Goal: Information Seeking & Learning: Check status

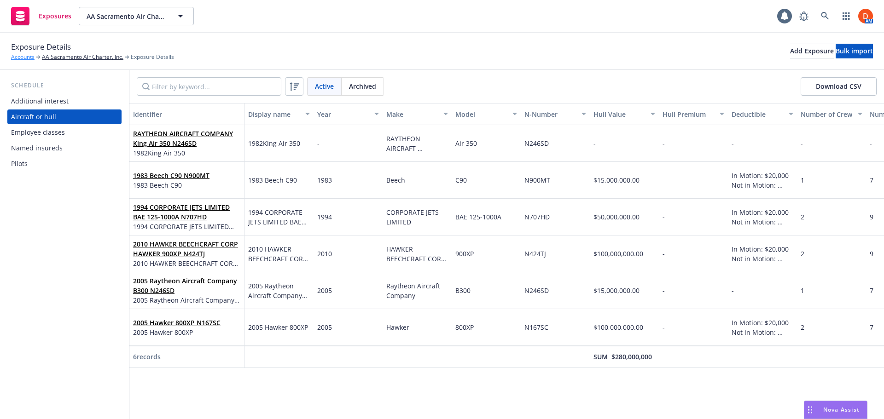
click at [20, 58] on link "Accounts" at bounding box center [22, 57] width 23 height 8
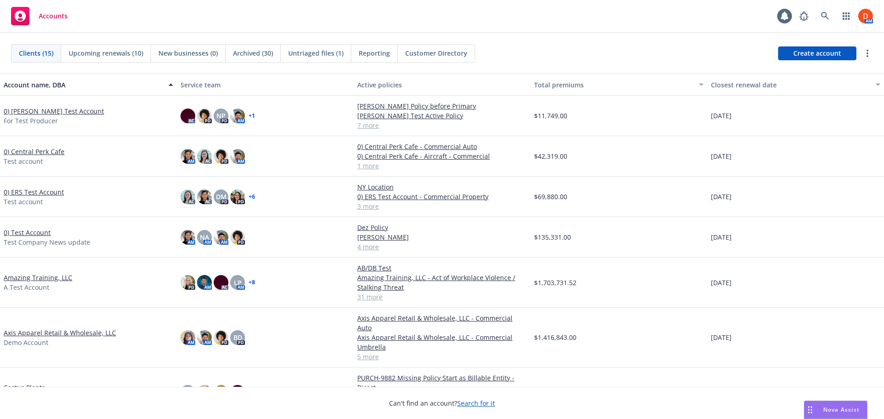
click at [33, 151] on link "0) Central Perk Cafe" at bounding box center [34, 152] width 61 height 10
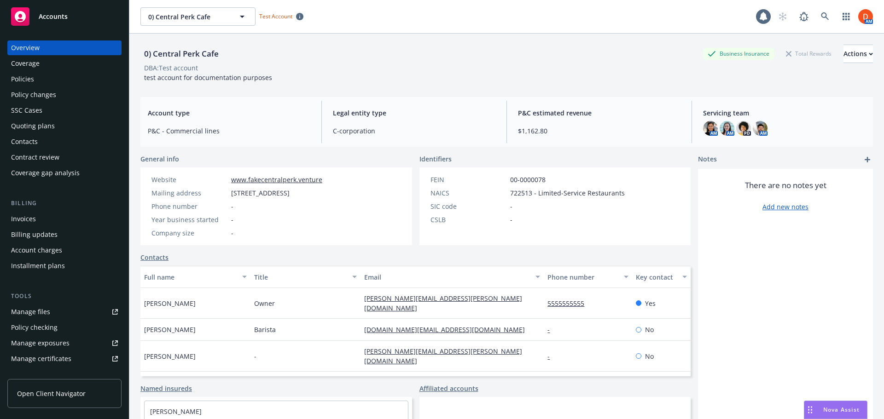
click at [49, 75] on div "Policies" at bounding box center [64, 79] width 107 height 15
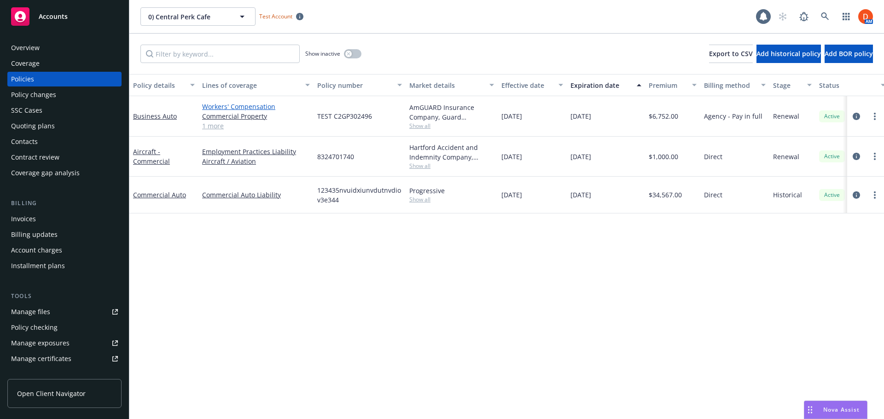
click at [242, 109] on link "Workers' Compensation" at bounding box center [256, 107] width 108 height 10
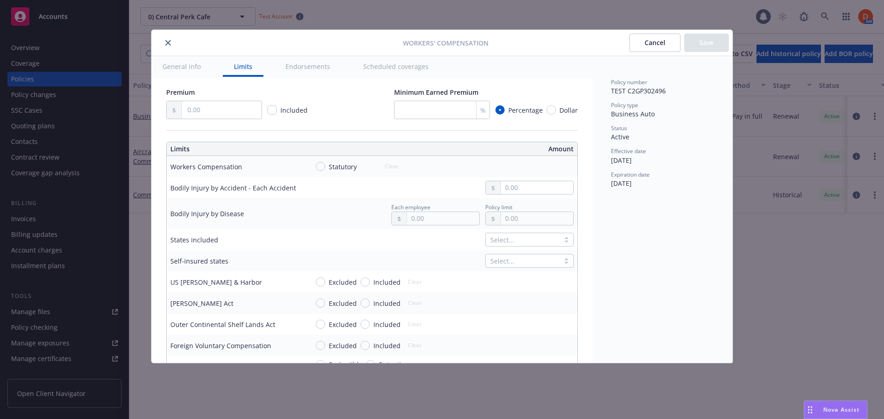
scroll to position [230, 0]
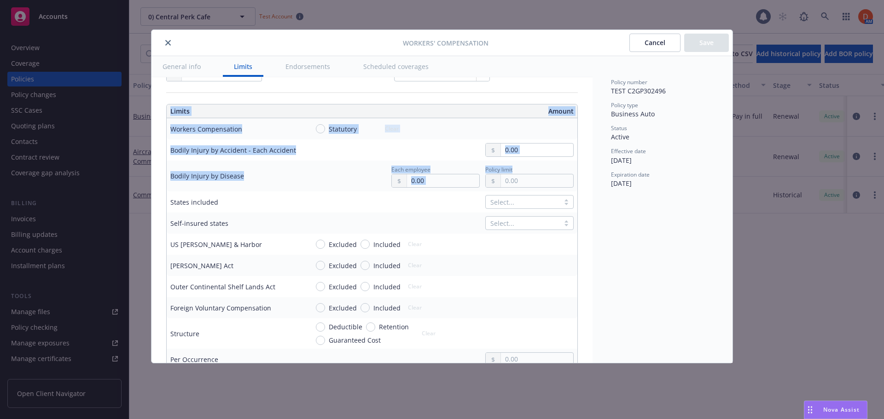
drag, startPoint x: 164, startPoint y: 127, endPoint x: 547, endPoint y: 175, distance: 385.8
click at [547, 175] on div "Display name Coverage trigger Claims-Made Occurrence Coverage territory Domesti…" at bounding box center [371, 408] width 441 height 1123
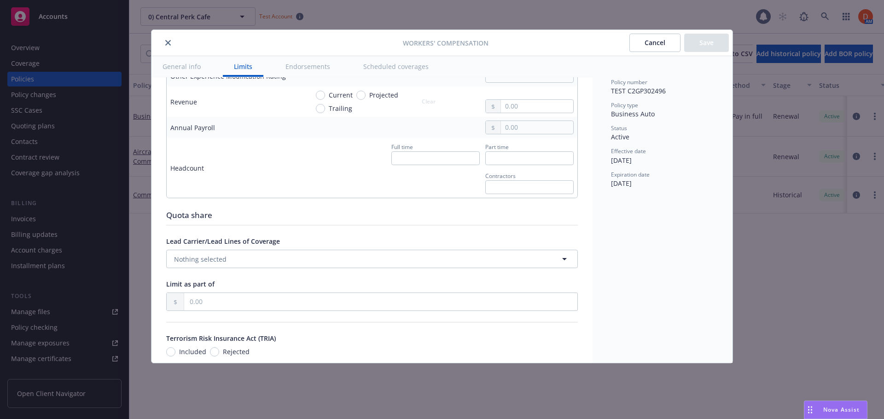
scroll to position [838, 0]
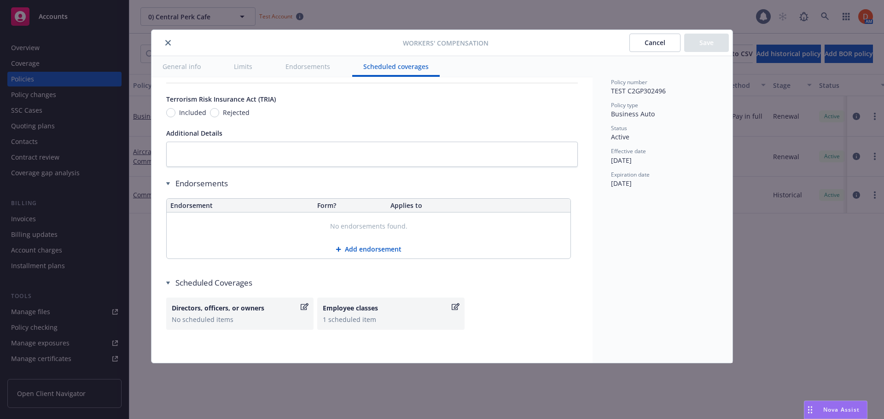
click at [381, 250] on button "Add endorsement" at bounding box center [369, 249] width 404 height 18
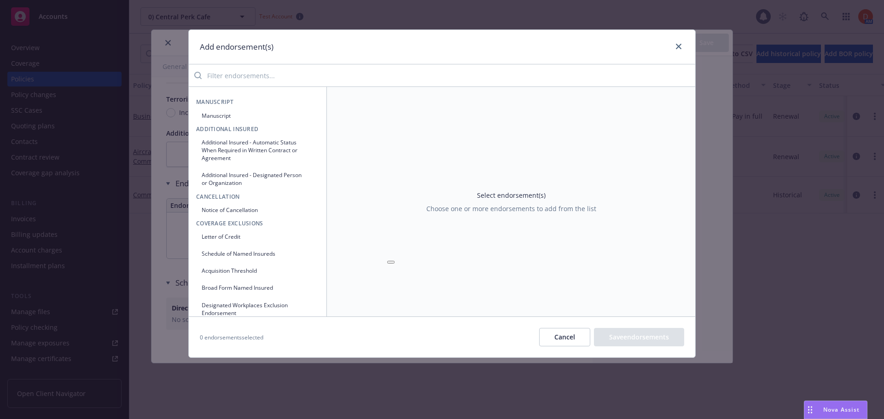
click at [277, 79] on input "search" at bounding box center [448, 75] width 493 height 18
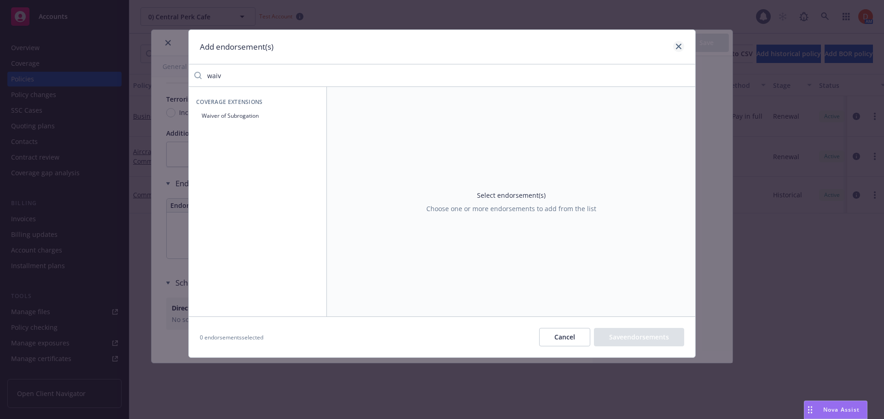
type input "waiv"
click at [678, 51] on link "close" at bounding box center [678, 46] width 11 height 11
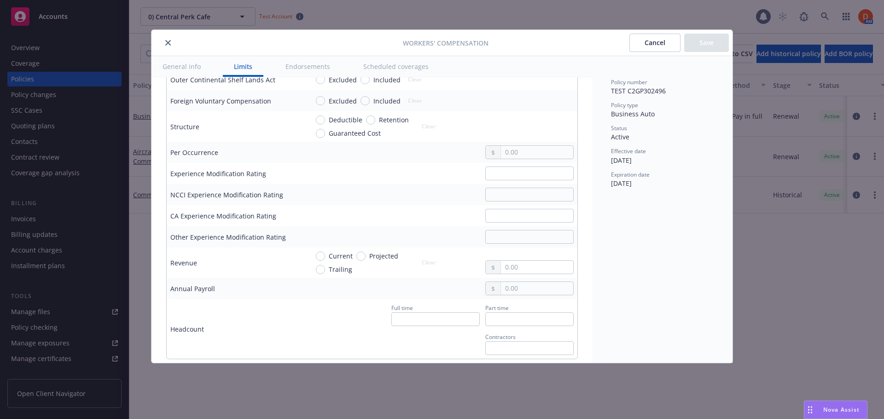
scroll to position [423, 0]
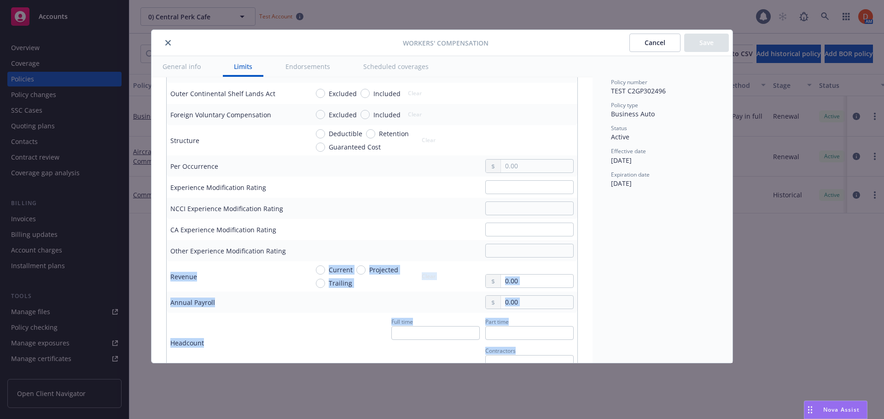
drag, startPoint x: 169, startPoint y: 275, endPoint x: 565, endPoint y: 347, distance: 402.7
click at [565, 347] on tbody "Workers Compensation Statutory Clear Bodily Injury by Accident - Each Accident …" at bounding box center [372, 149] width 410 height 448
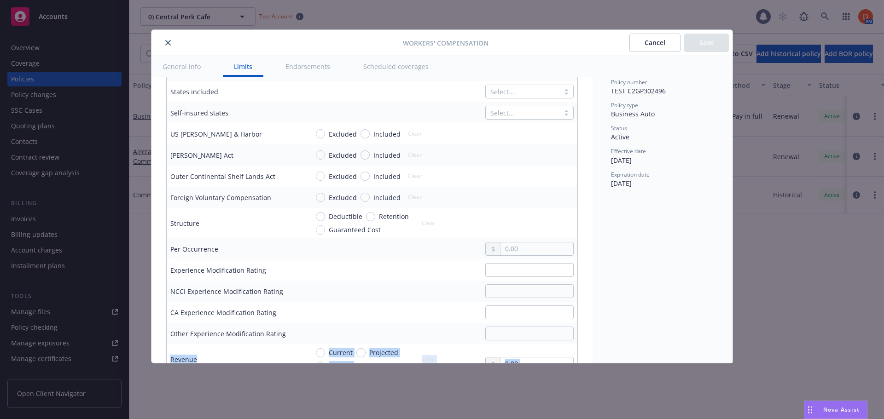
scroll to position [331, 0]
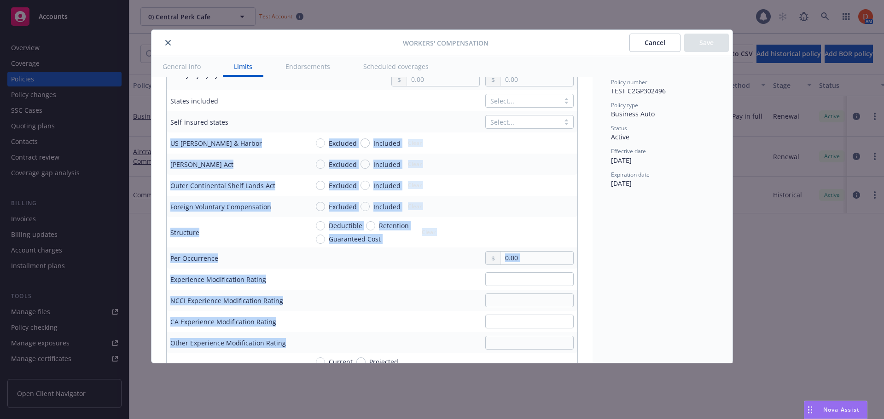
drag, startPoint x: 302, startPoint y: 339, endPoint x: 166, endPoint y: 144, distance: 237.3
click at [166, 144] on table "Limits Amount Workers Compensation Statutory Clear Bodily Injury by Accident - …" at bounding box center [371, 234] width 411 height 462
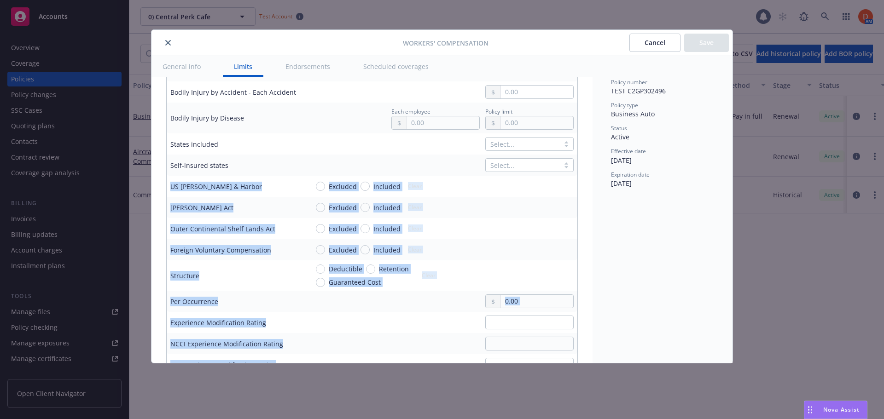
scroll to position [285, 0]
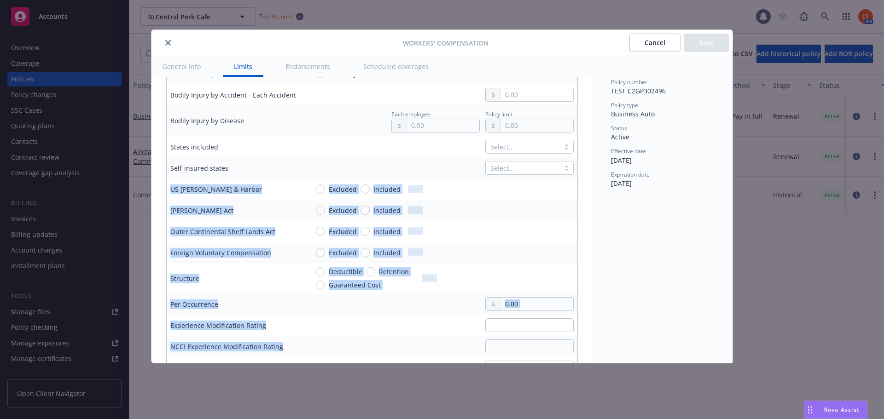
click at [385, 68] on button "Scheduled coverages" at bounding box center [395, 66] width 87 height 21
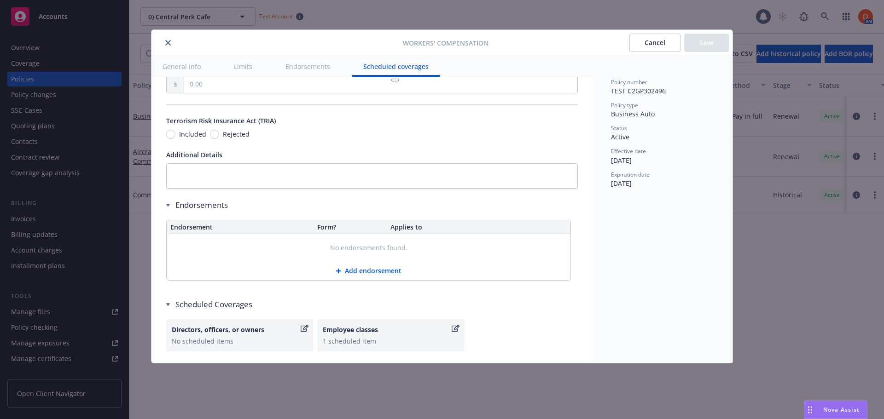
scroll to position [823, 0]
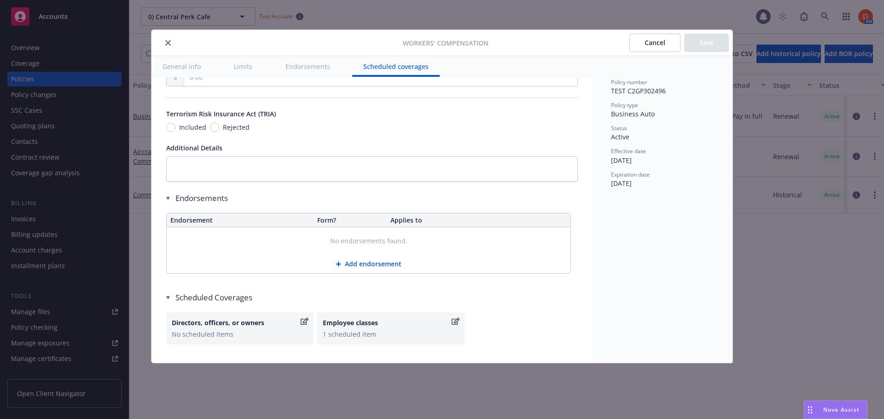
click at [167, 41] on icon "close" at bounding box center [168, 43] width 6 height 6
